Goal: Information Seeking & Learning: Check status

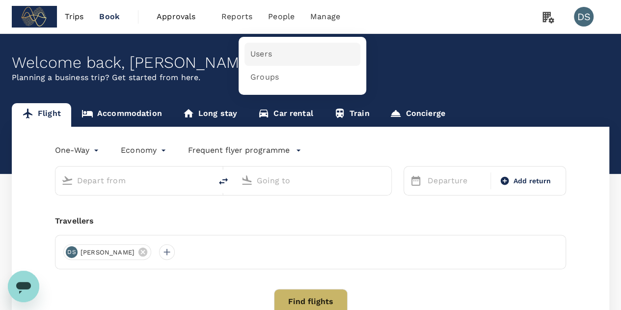
click at [262, 61] on link "Users" at bounding box center [303, 54] width 116 height 23
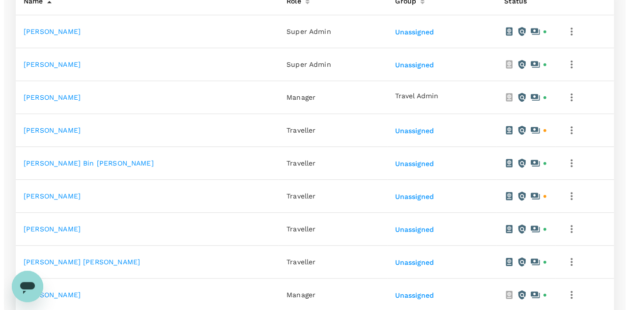
scroll to position [246, 0]
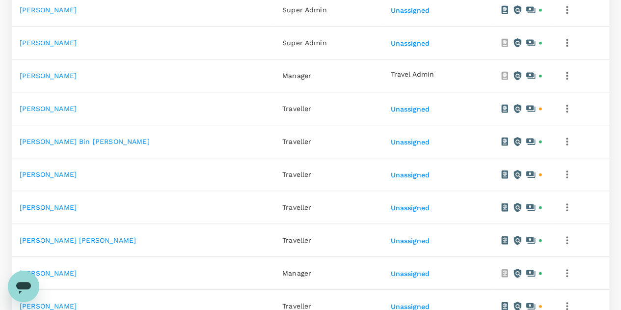
click at [564, 136] on icon "button" at bounding box center [567, 142] width 12 height 12
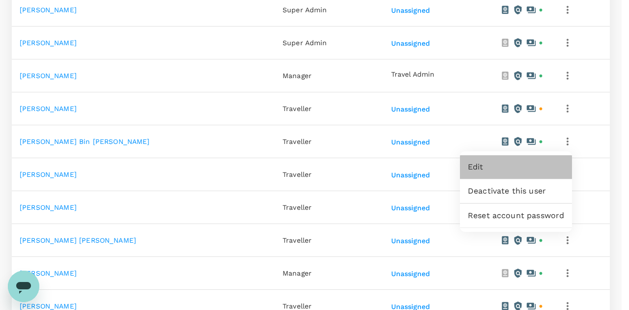
click at [501, 162] on span "Edit" at bounding box center [516, 167] width 96 height 12
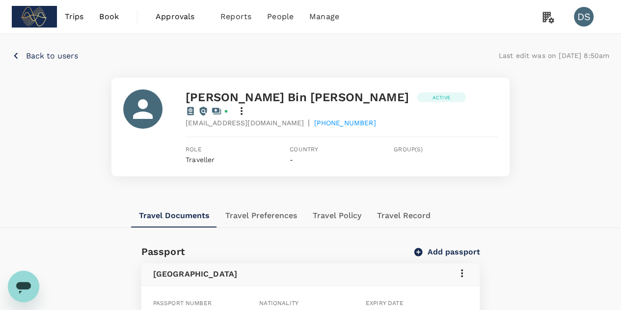
click at [248, 105] on icon at bounding box center [242, 111] width 12 height 12
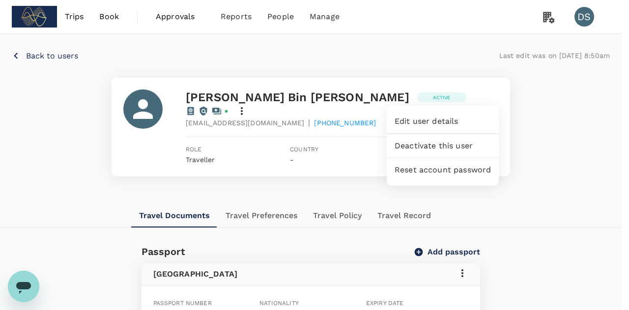
click at [435, 123] on span "Edit user details" at bounding box center [442, 121] width 96 height 12
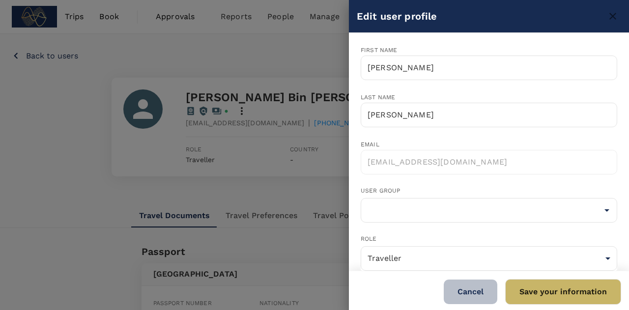
click at [469, 287] on button "Cancel" at bounding box center [471, 292] width 54 height 25
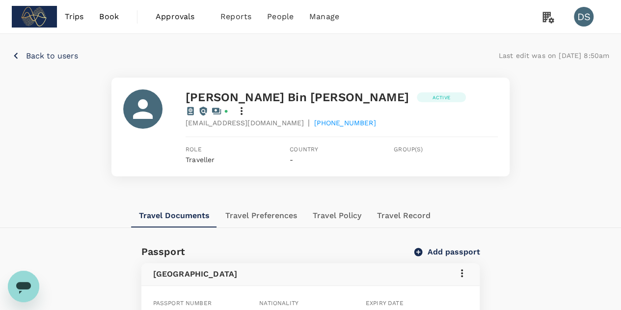
click at [37, 53] on p "Back to users" at bounding box center [52, 56] width 52 height 12
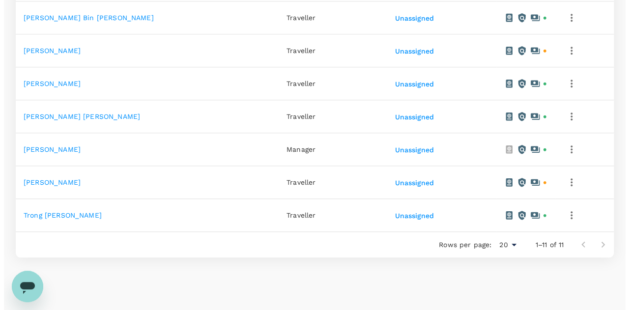
scroll to position [351, 0]
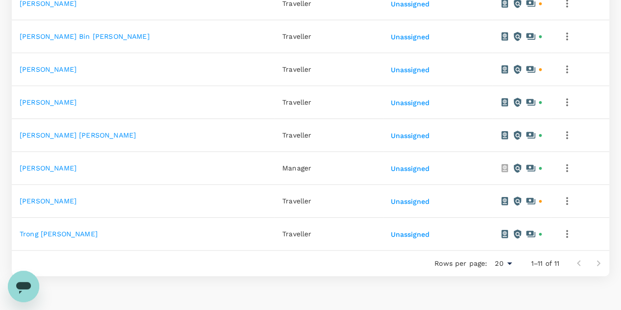
click at [563, 67] on icon "button" at bounding box center [567, 69] width 12 height 12
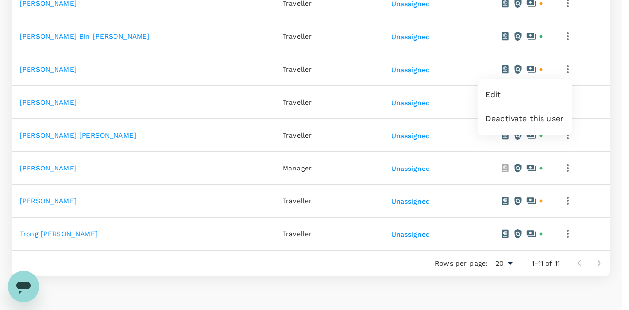
click at [531, 92] on span "Edit" at bounding box center [524, 95] width 78 height 12
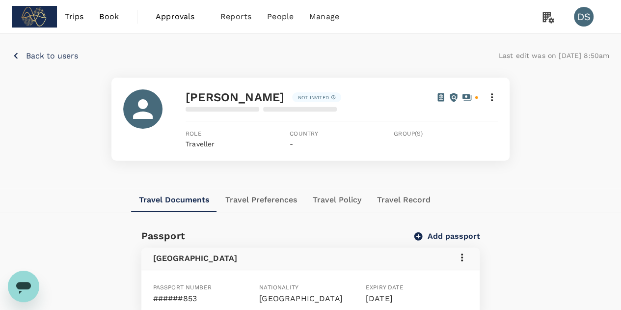
click at [490, 102] on icon at bounding box center [492, 97] width 12 height 12
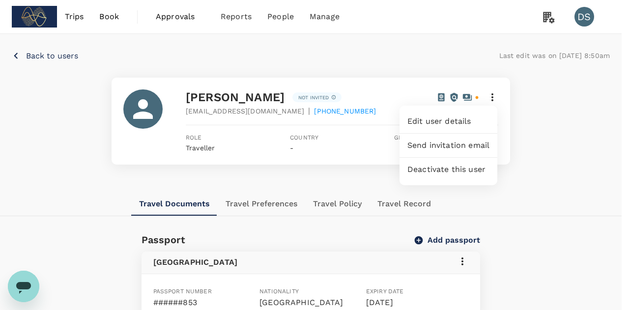
click at [467, 119] on span "Edit user details" at bounding box center [448, 121] width 82 height 12
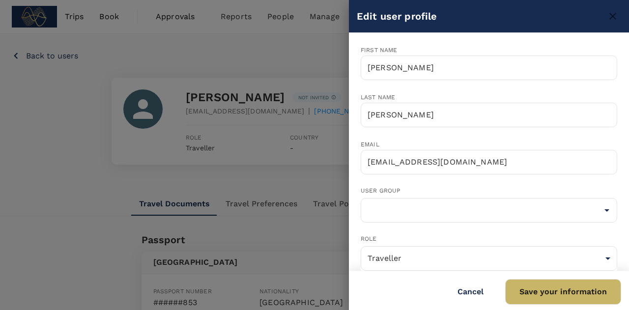
click at [477, 286] on button "Cancel" at bounding box center [471, 292] width 54 height 25
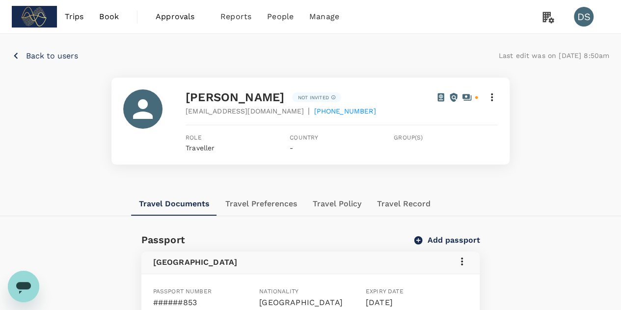
click at [69, 56] on p "Back to users" at bounding box center [52, 56] width 52 height 12
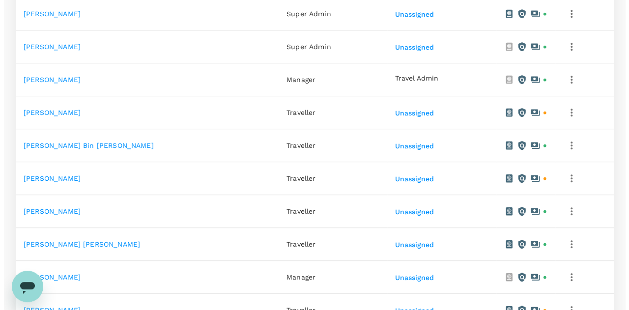
scroll to position [246, 0]
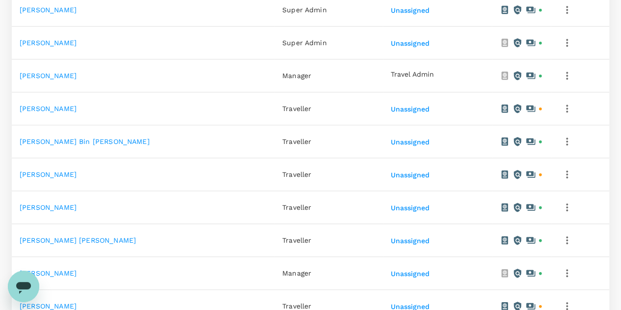
click at [566, 141] on icon "button" at bounding box center [567, 142] width 2 height 8
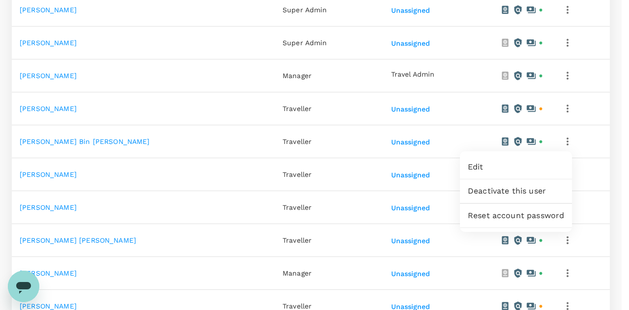
click at [523, 169] on span "Edit" at bounding box center [516, 167] width 96 height 12
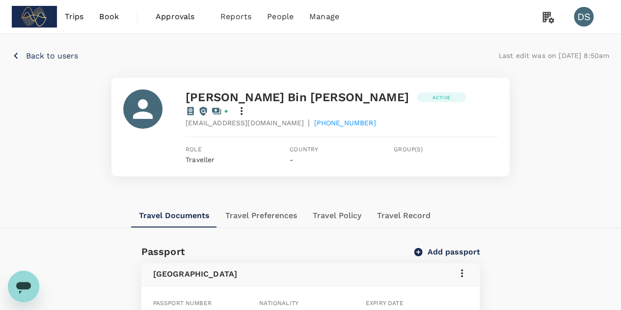
click at [581, 128] on div "[PERSON_NAME] Bin [PERSON_NAME] Active [EMAIL_ADDRESS][DOMAIN_NAME] | [PHONE_NU…" at bounding box center [311, 127] width 598 height 99
click at [393, 204] on button "Travel Record" at bounding box center [403, 216] width 69 height 24
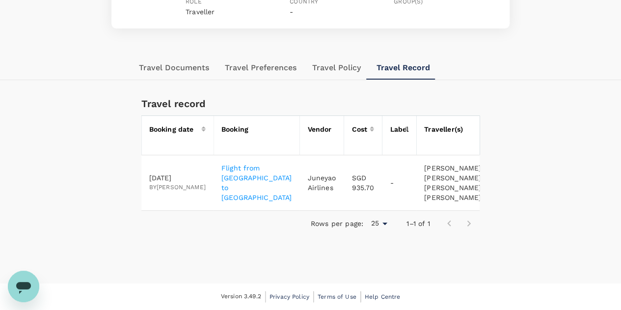
scroll to position [171, 0]
click at [222, 163] on p "Flight from [GEOGRAPHIC_DATA] to [GEOGRAPHIC_DATA]" at bounding box center [257, 182] width 71 height 39
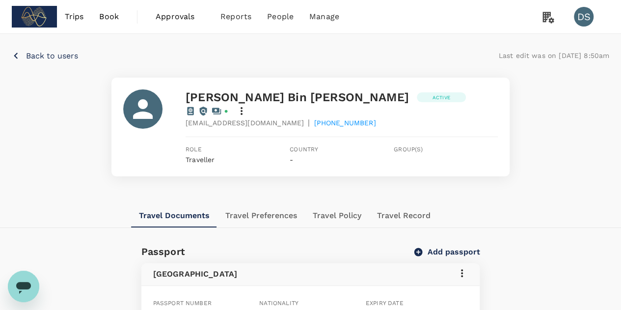
click at [61, 57] on p "Back to users" at bounding box center [52, 56] width 52 height 12
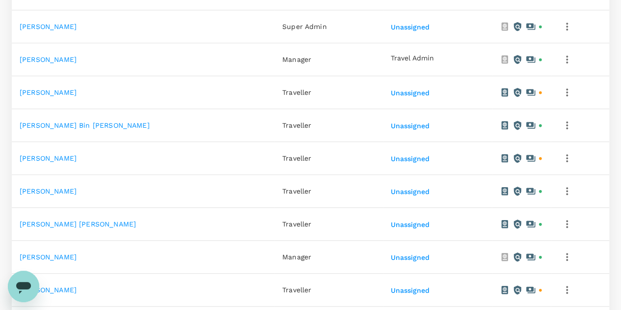
scroll to position [393, 0]
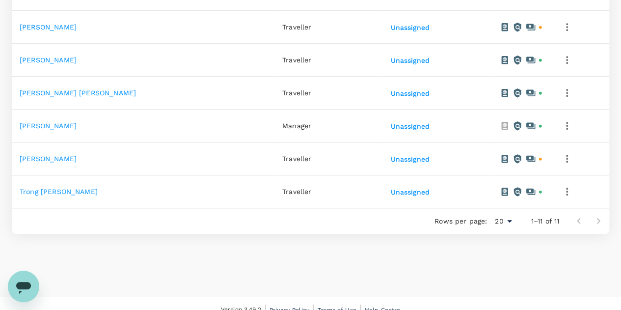
click at [57, 24] on link "[PERSON_NAME]" at bounding box center [48, 27] width 57 height 8
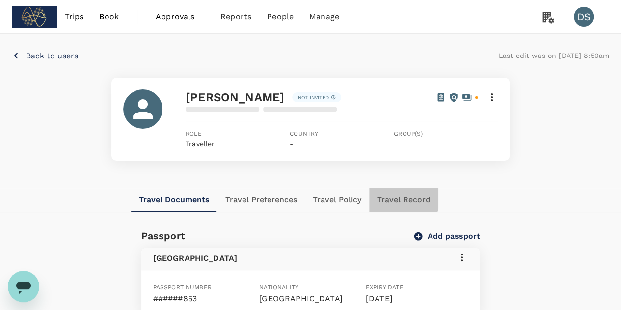
click at [399, 195] on button "Travel Record" at bounding box center [403, 200] width 69 height 24
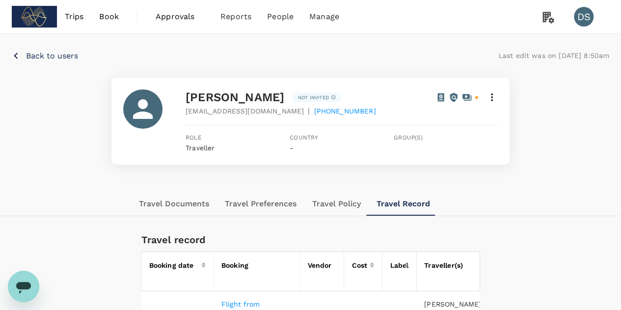
click at [109, 18] on span "Book" at bounding box center [109, 17] width 20 height 12
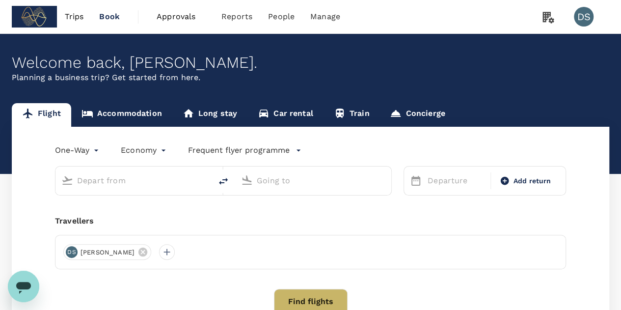
click at [185, 15] on span "Approvals" at bounding box center [181, 17] width 49 height 12
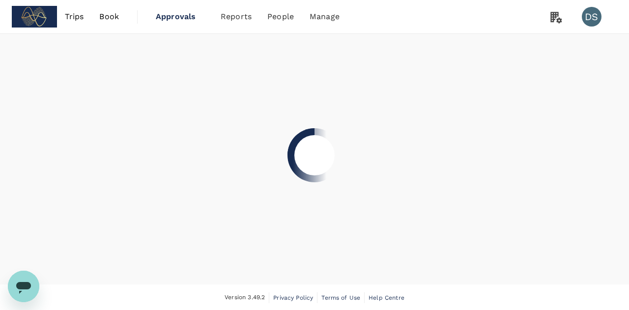
click at [234, 12] on span "Reports" at bounding box center [236, 17] width 31 height 12
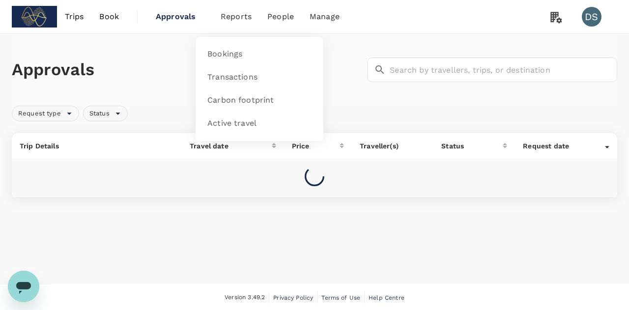
click at [237, 22] on span "Reports" at bounding box center [236, 17] width 31 height 12
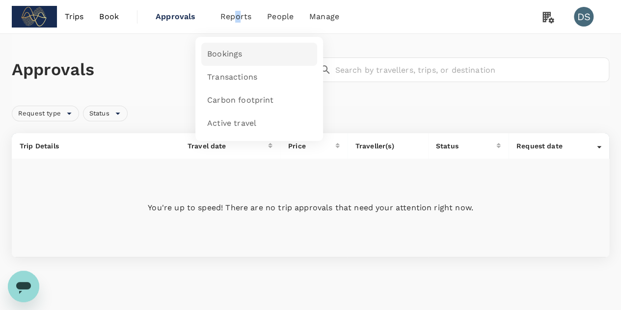
click at [243, 50] on link "Bookings" at bounding box center [259, 54] width 116 height 23
